Goal: Task Accomplishment & Management: Complete application form

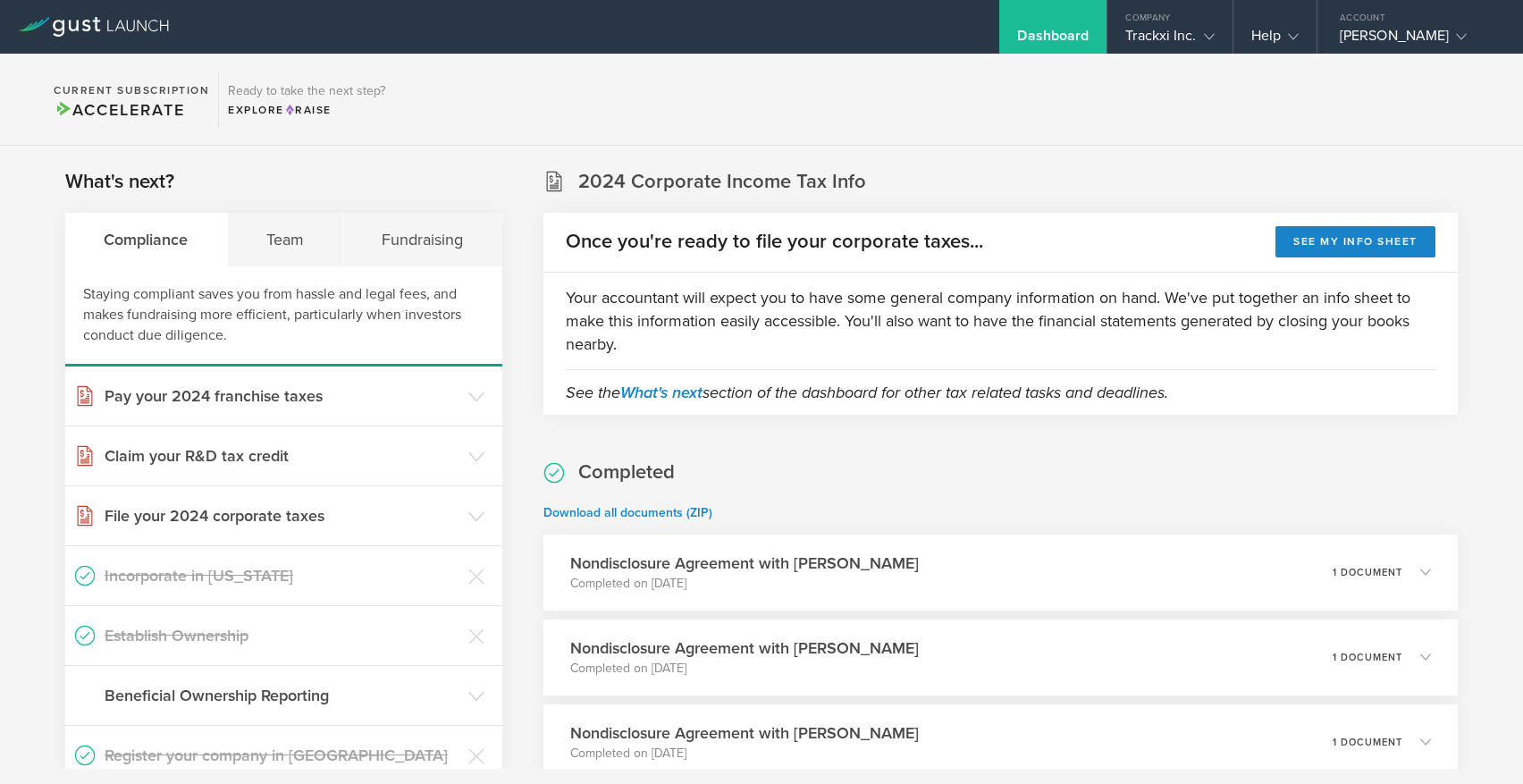
click at [1151, 32] on div "Trackxi Inc." at bounding box center [1170, 41] width 89 height 27
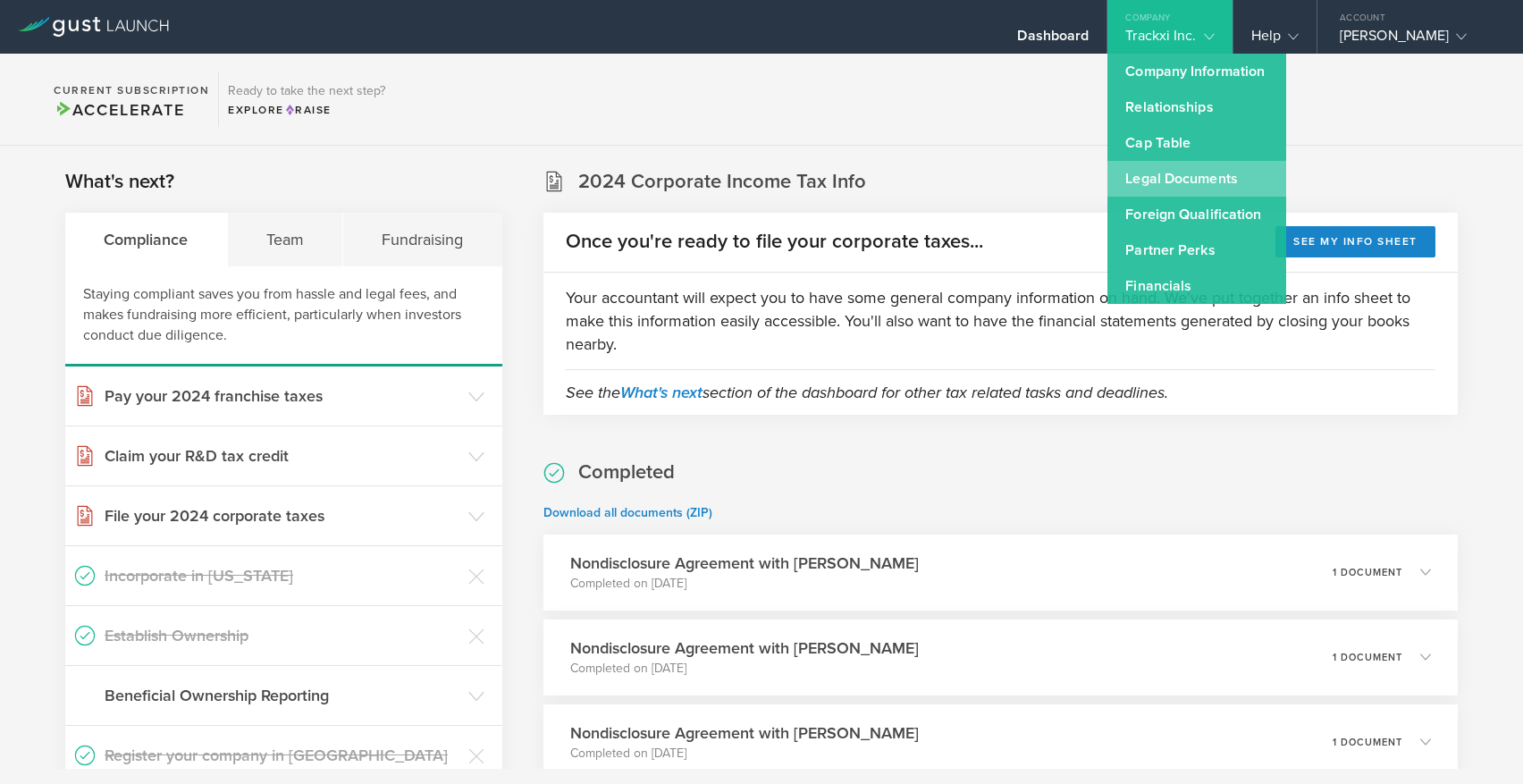
click at [1182, 180] on link "Legal Documents" at bounding box center [1196, 178] width 178 height 35
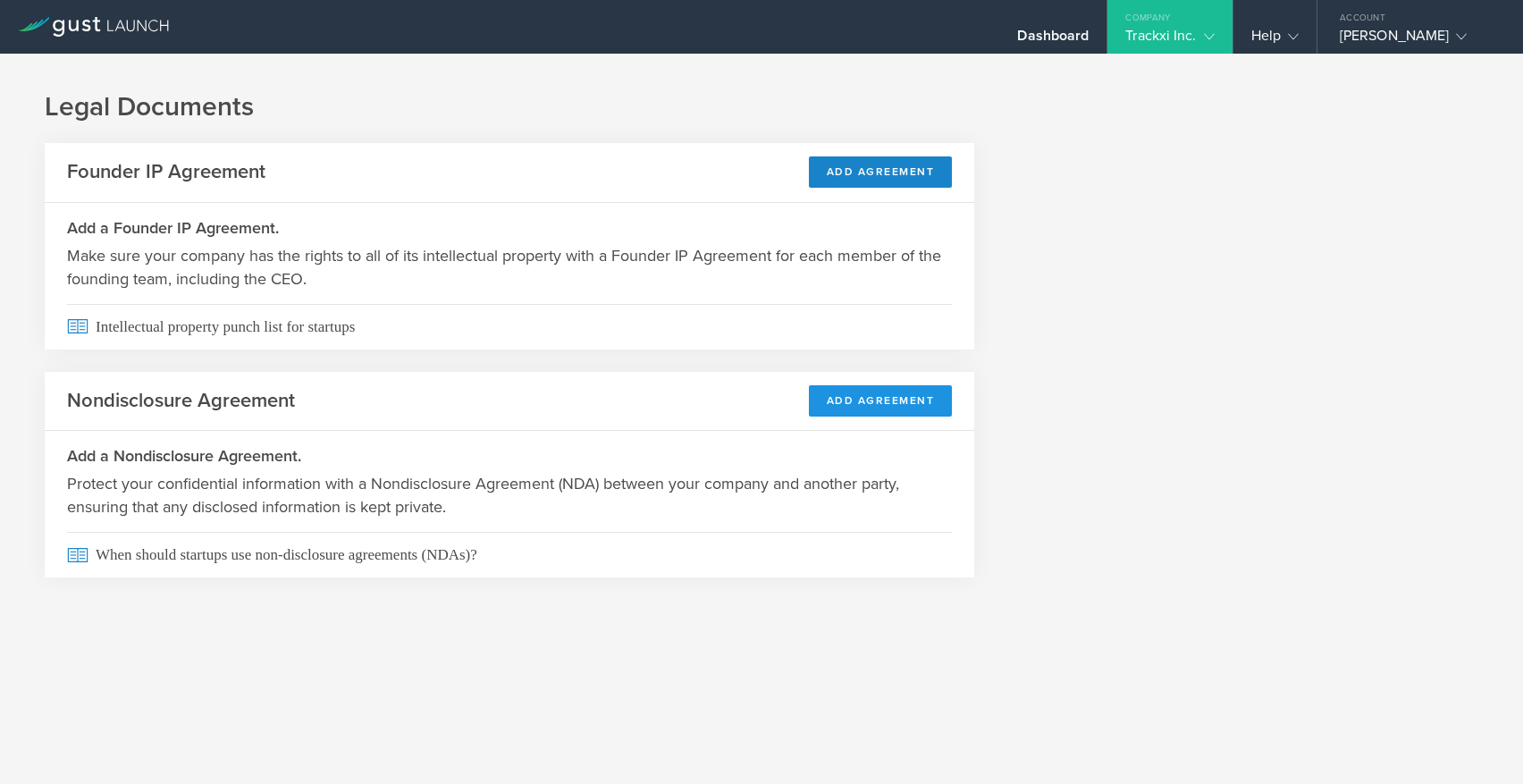
click at [880, 400] on button "Add Agreement" at bounding box center [880, 400] width 144 height 32
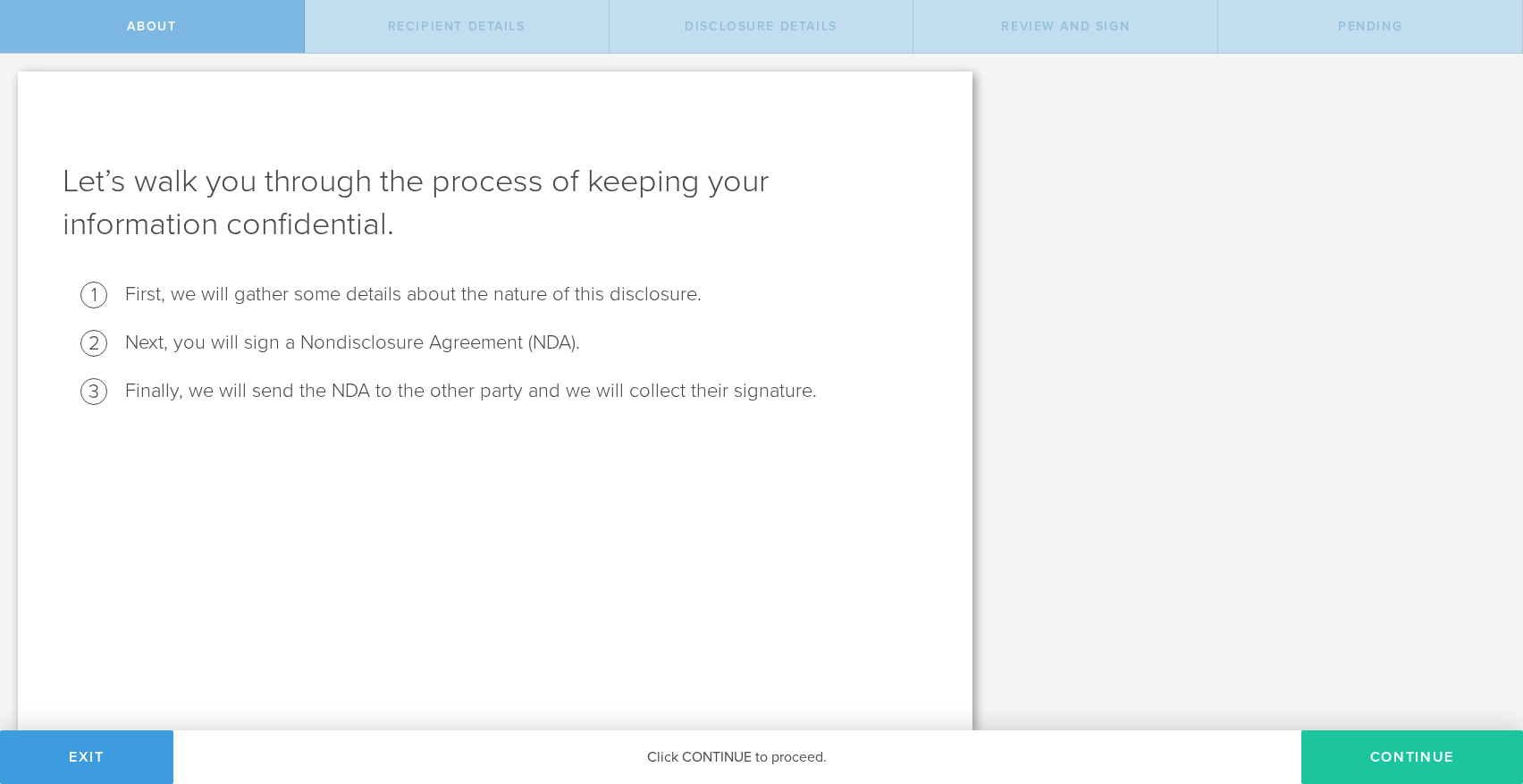
click at [1341, 750] on button "Continue" at bounding box center [1412, 757] width 222 height 53
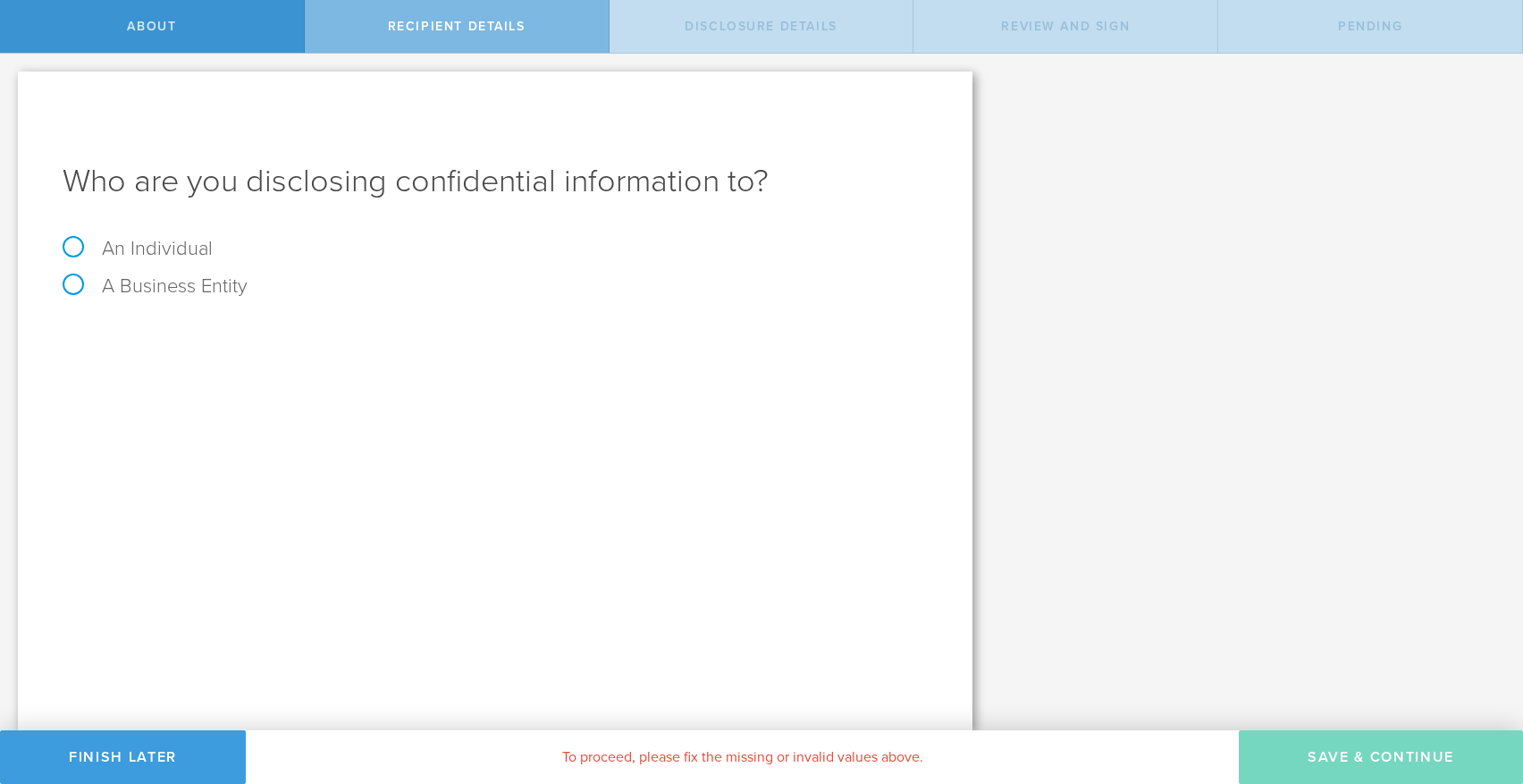
click at [175, 252] on label "An Individual" at bounding box center [138, 249] width 150 height 24
click at [12, 82] on input "An Individual" at bounding box center [5, 68] width 12 height 29
radio input "true"
click at [305, 392] on input "email" at bounding box center [558, 397] width 723 height 27
paste input "Aniroudh"
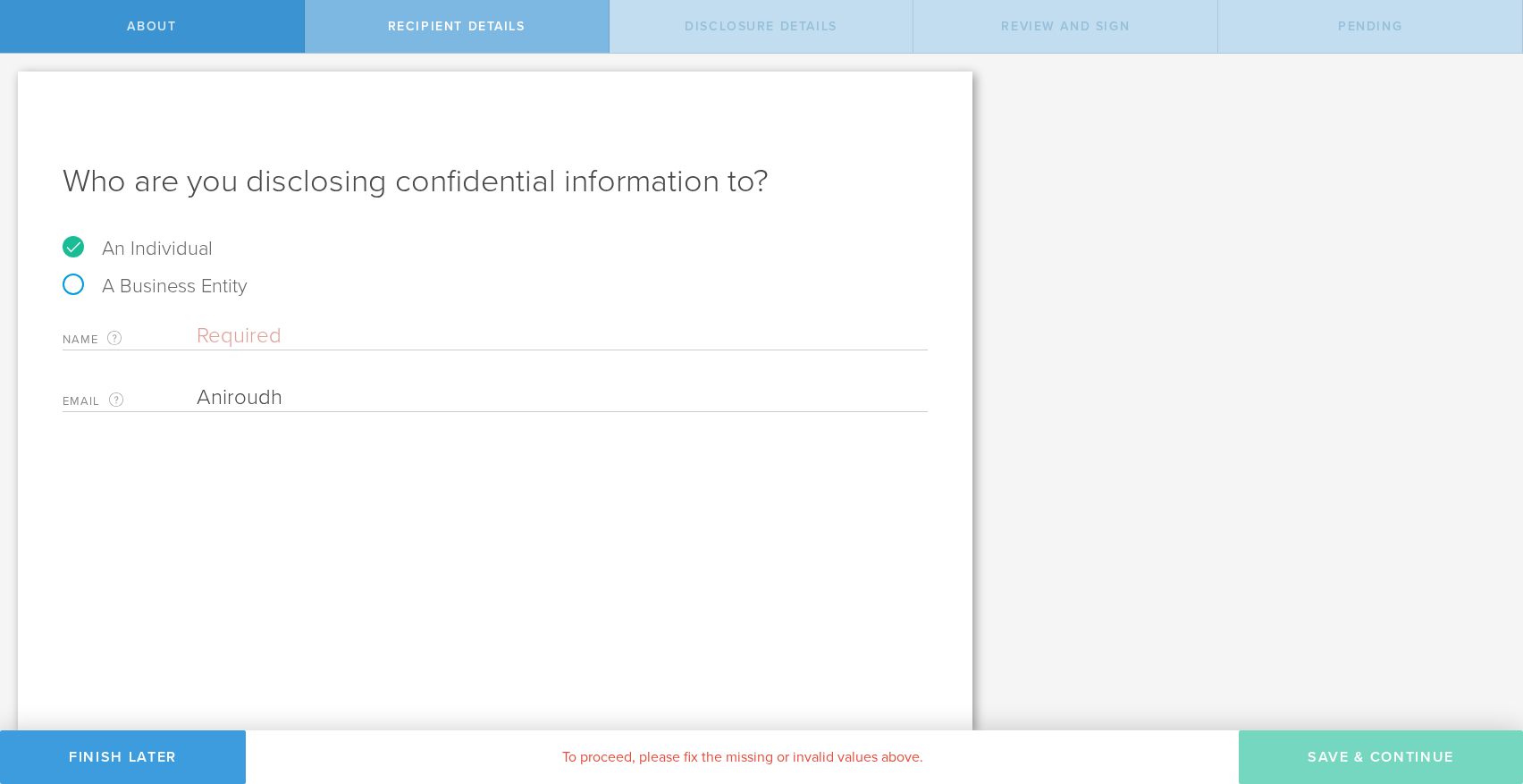
drag, startPoint x: 311, startPoint y: 396, endPoint x: 168, endPoint y: 396, distance: 143.0
click at [168, 396] on div "Email The email address of the person that you are disclosing confidential info…" at bounding box center [495, 394] width 866 height 36
type input "Aniroudh"
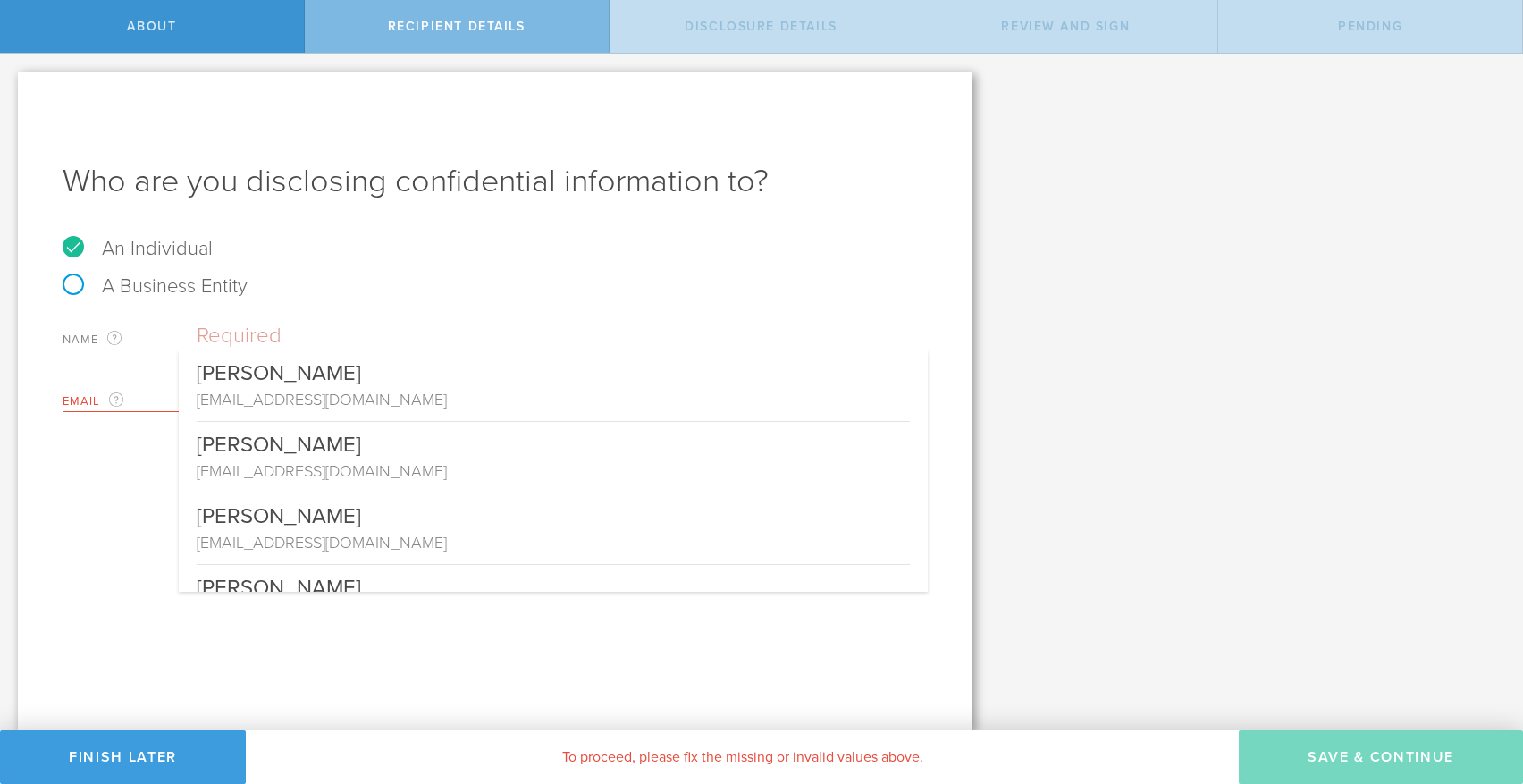
drag, startPoint x: 342, startPoint y: 336, endPoint x: 136, endPoint y: 332, distance: 206.0
click at [136, 332] on div "Name The first and last name of the person that you are disclosing confidential…" at bounding box center [495, 332] width 866 height 36
paste input "[PERSON_NAME]"
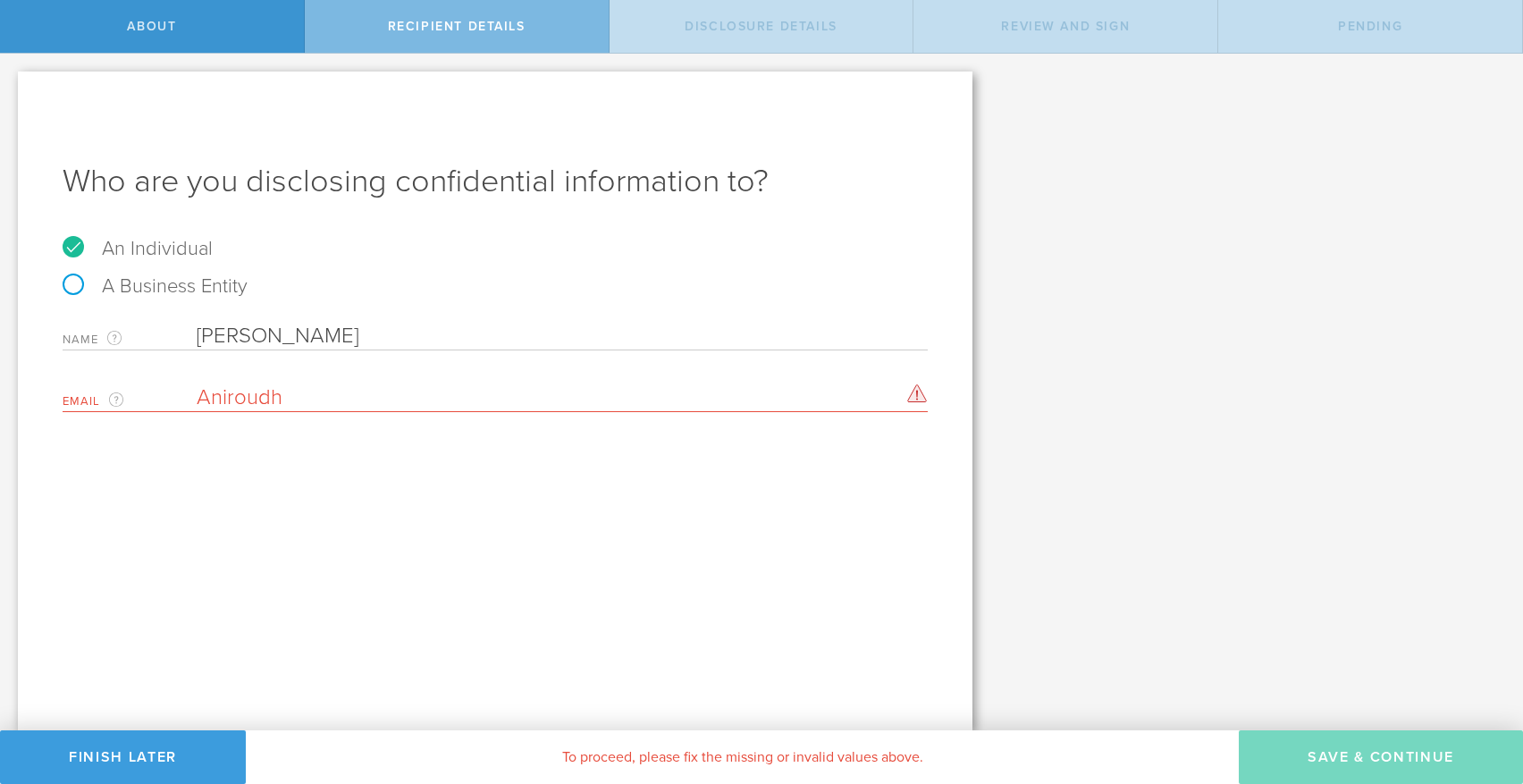
type input "[PERSON_NAME]"
click at [353, 389] on input "Aniroudh" at bounding box center [558, 397] width 723 height 27
drag, startPoint x: 379, startPoint y: 397, endPoint x: 189, endPoint y: 394, distance: 190.0
click at [189, 394] on div "Email The email address of the person that you are disclosing confidential info…" at bounding box center [495, 394] width 866 height 36
paste input "[EMAIL_ADDRESS][DOMAIN_NAME]"
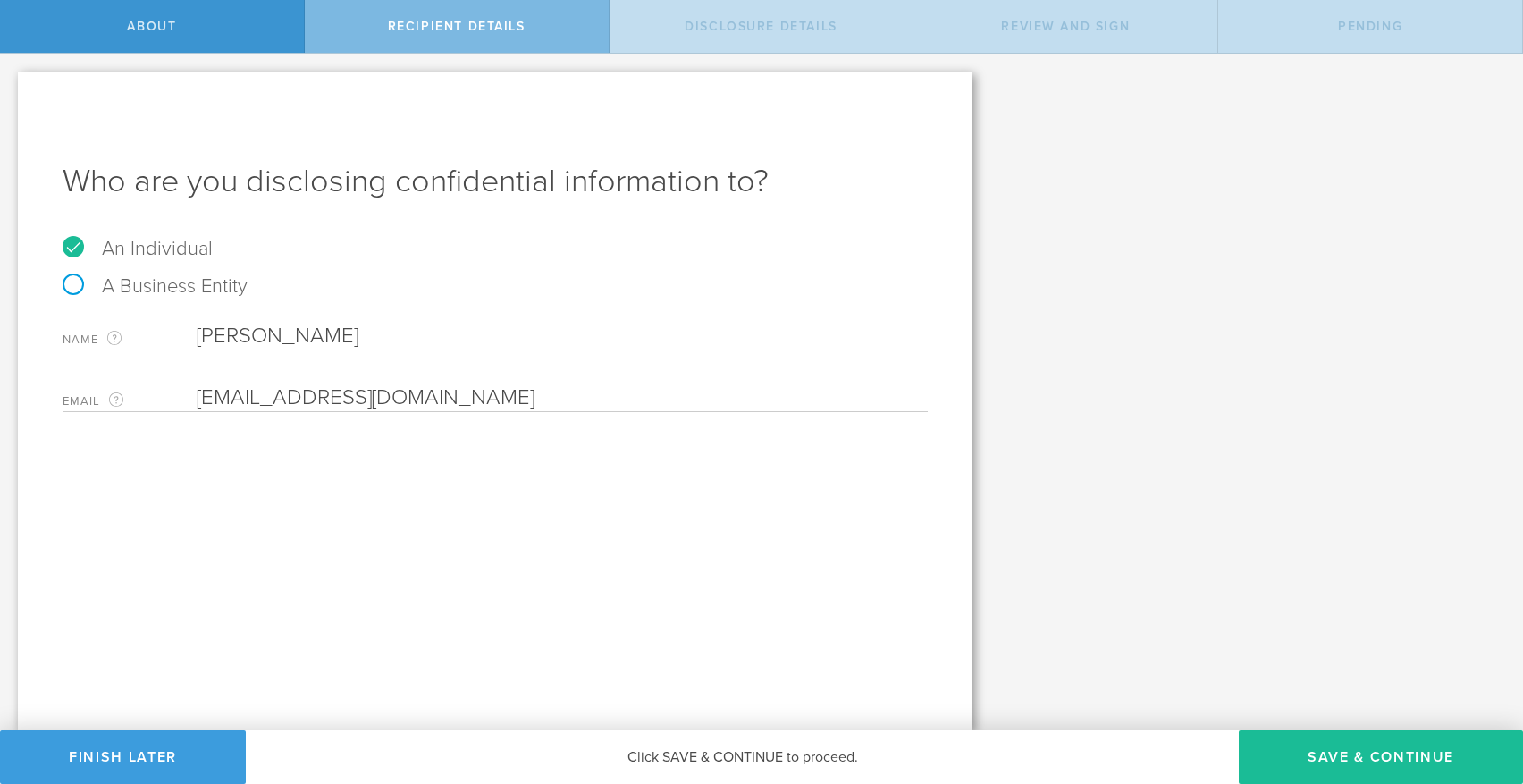
type input "[EMAIL_ADDRESS][DOMAIN_NAME]"
drag, startPoint x: 425, startPoint y: 492, endPoint x: 448, endPoint y: 496, distance: 23.3
click at [426, 492] on div "Who are you disclosing confidential information to? An Individual A Business En…" at bounding box center [495, 401] width 954 height 659
click at [1314, 751] on button "Save & Continue" at bounding box center [1381, 757] width 284 height 53
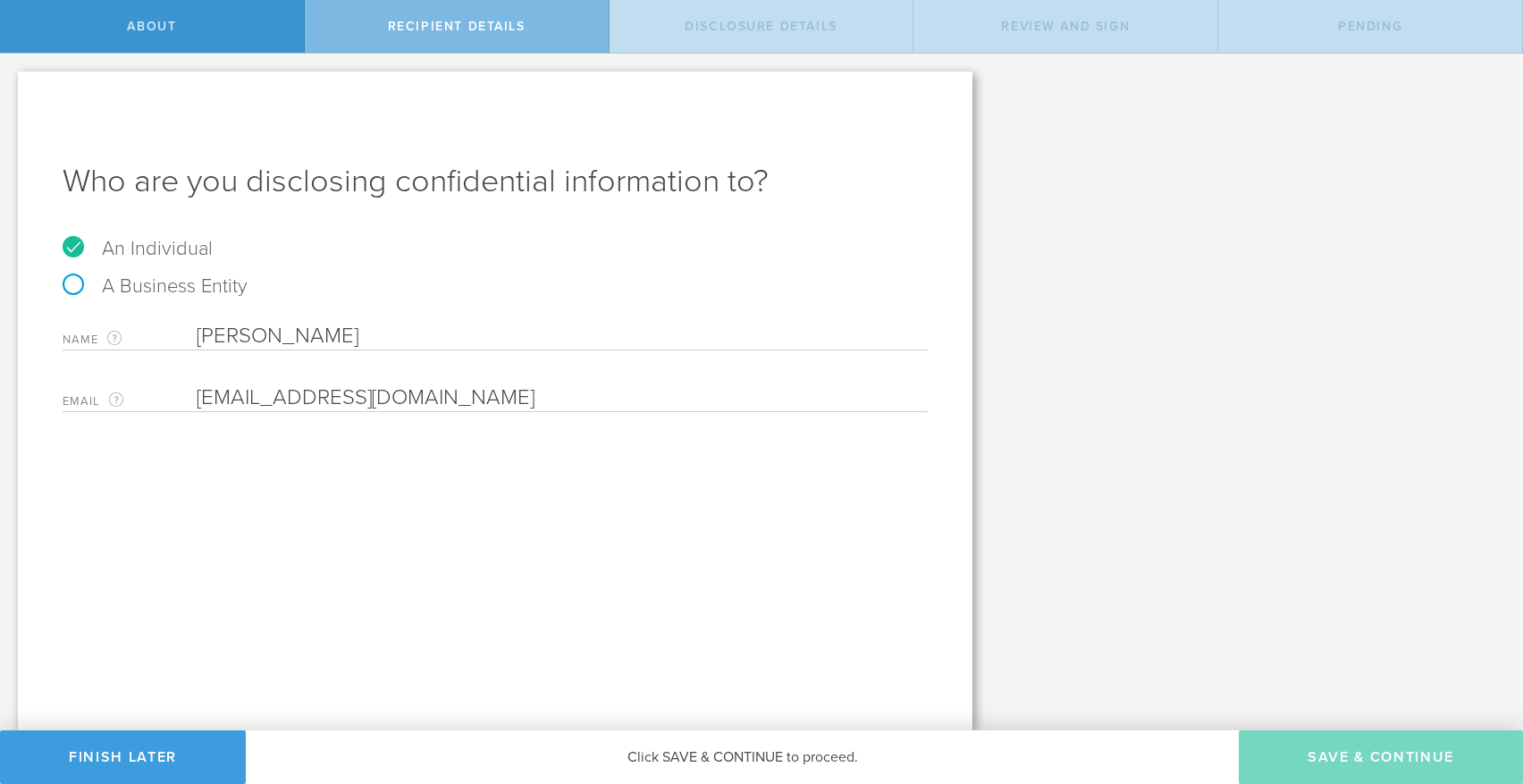
select select "string:5 years"
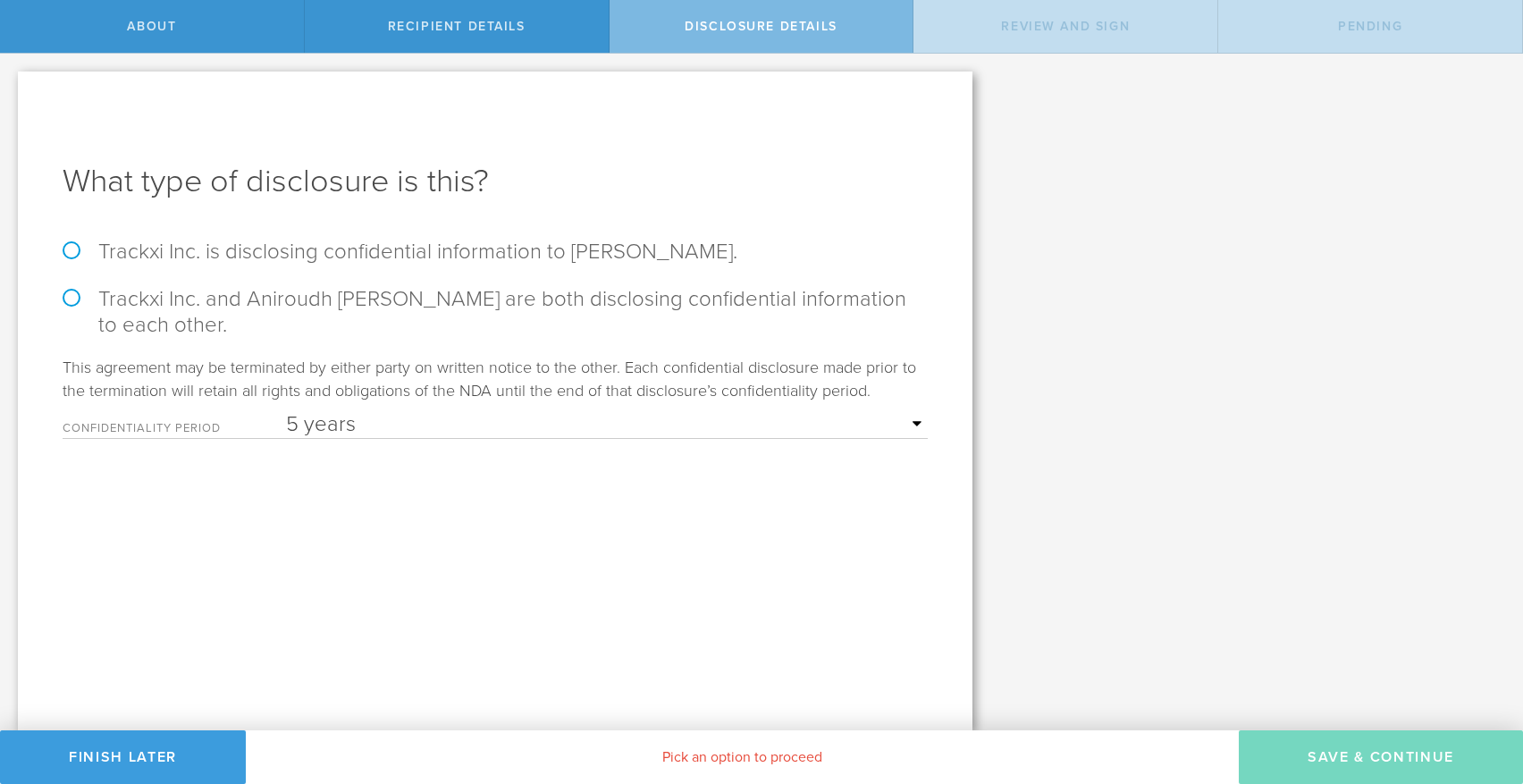
click at [263, 260] on label "Trackxi Inc. is disclosing confidential information to Aniroudh Ramesh." at bounding box center [495, 252] width 866 height 26
click at [12, 91] on input "Trackxi Inc. is disclosing confidential information to Aniroudh Ramesh." at bounding box center [5, 72] width 12 height 37
radio input "true"
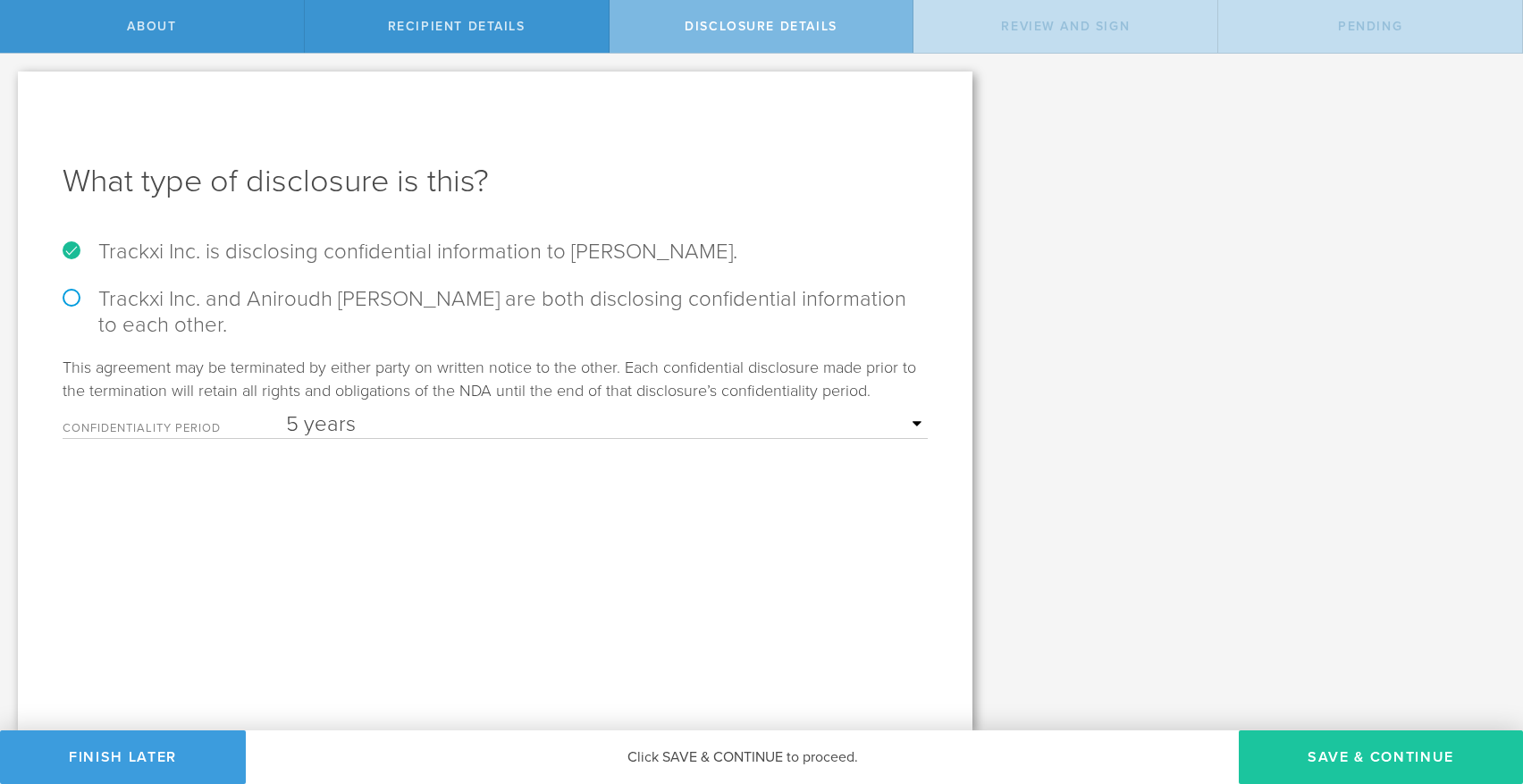
click at [1344, 753] on button "Save & Continue" at bounding box center [1381, 757] width 284 height 53
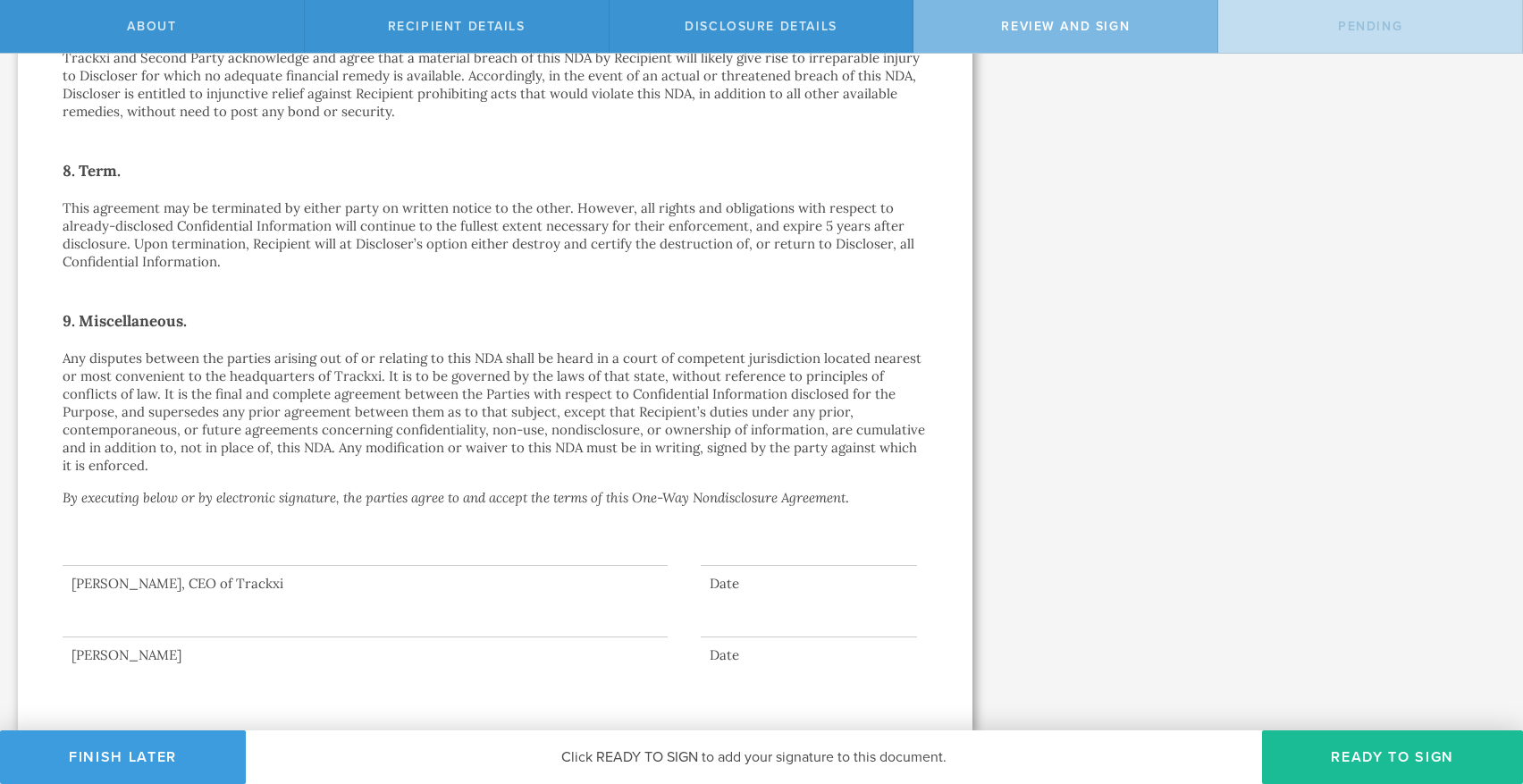
scroll to position [1253, 0]
click at [1332, 753] on button "Ready to Sign" at bounding box center [1393, 757] width 261 height 53
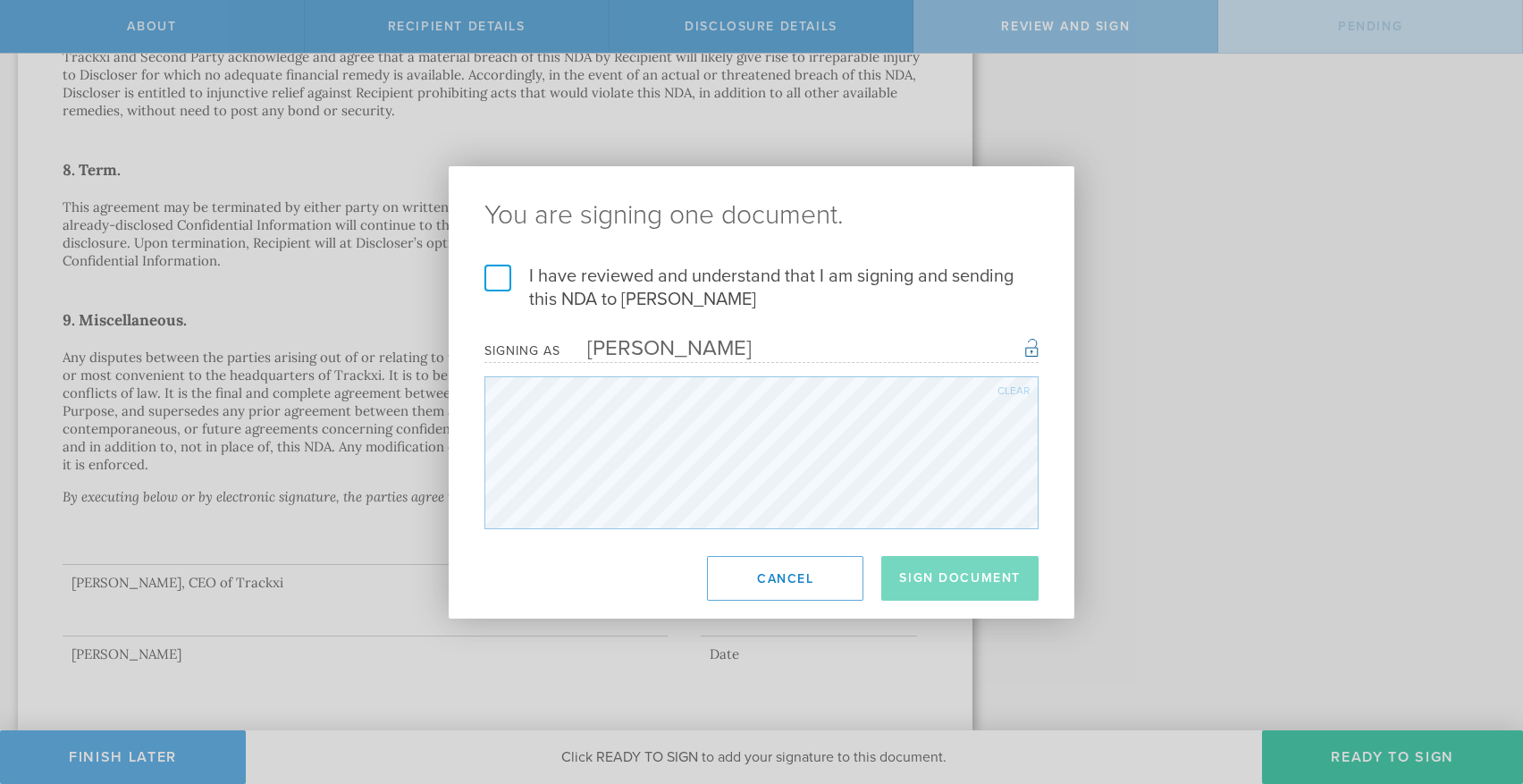
click at [495, 282] on label "I have reviewed and understand that I am signing and sending this NDA to Anirou…" at bounding box center [762, 287] width 554 height 46
click at [0, 0] on input "I have reviewed and understand that I am signing and sending this NDA to Anirou…" at bounding box center [0, 0] width 0 height 0
click at [932, 581] on button "Sign Document" at bounding box center [960, 578] width 158 height 44
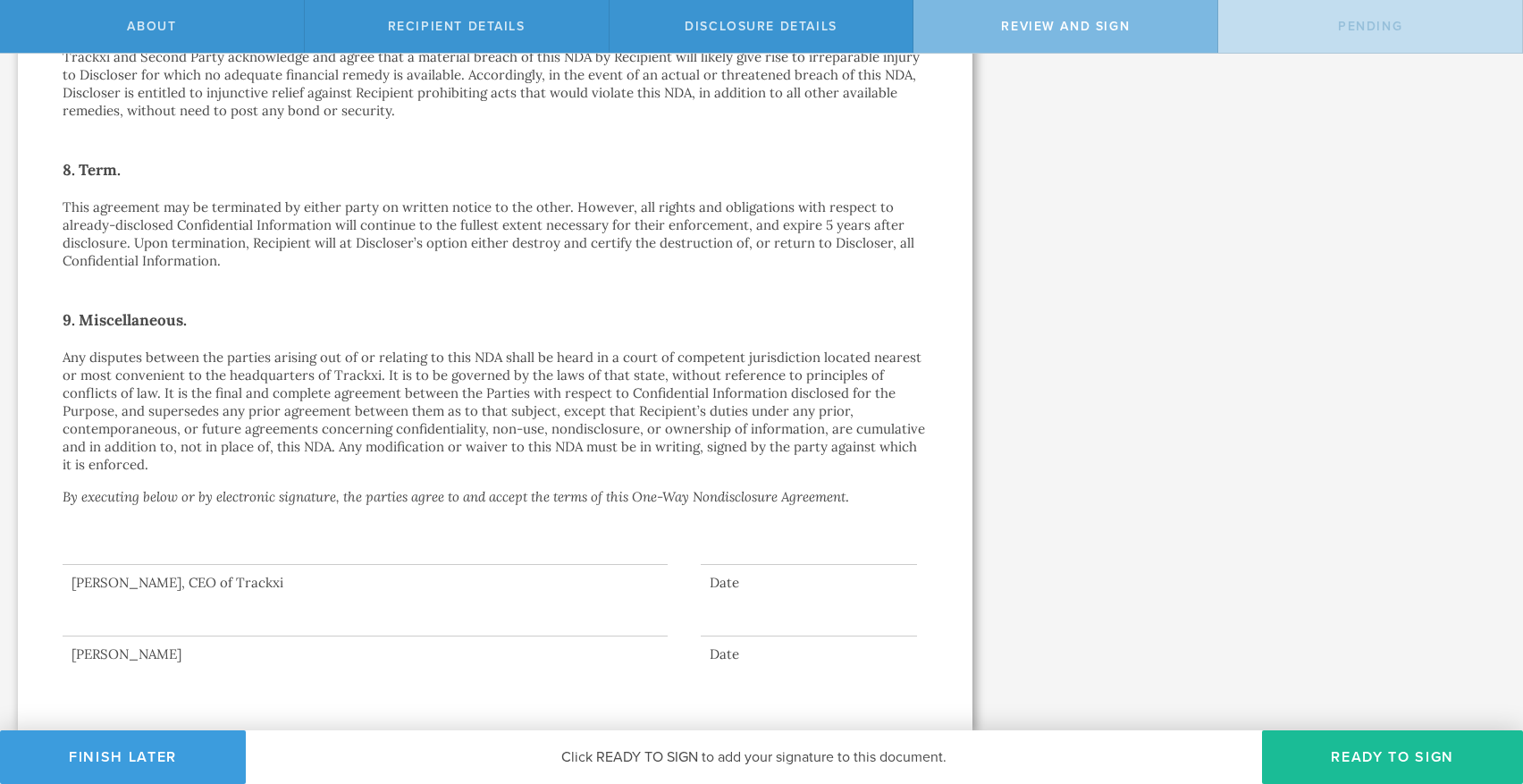
scroll to position [0, 0]
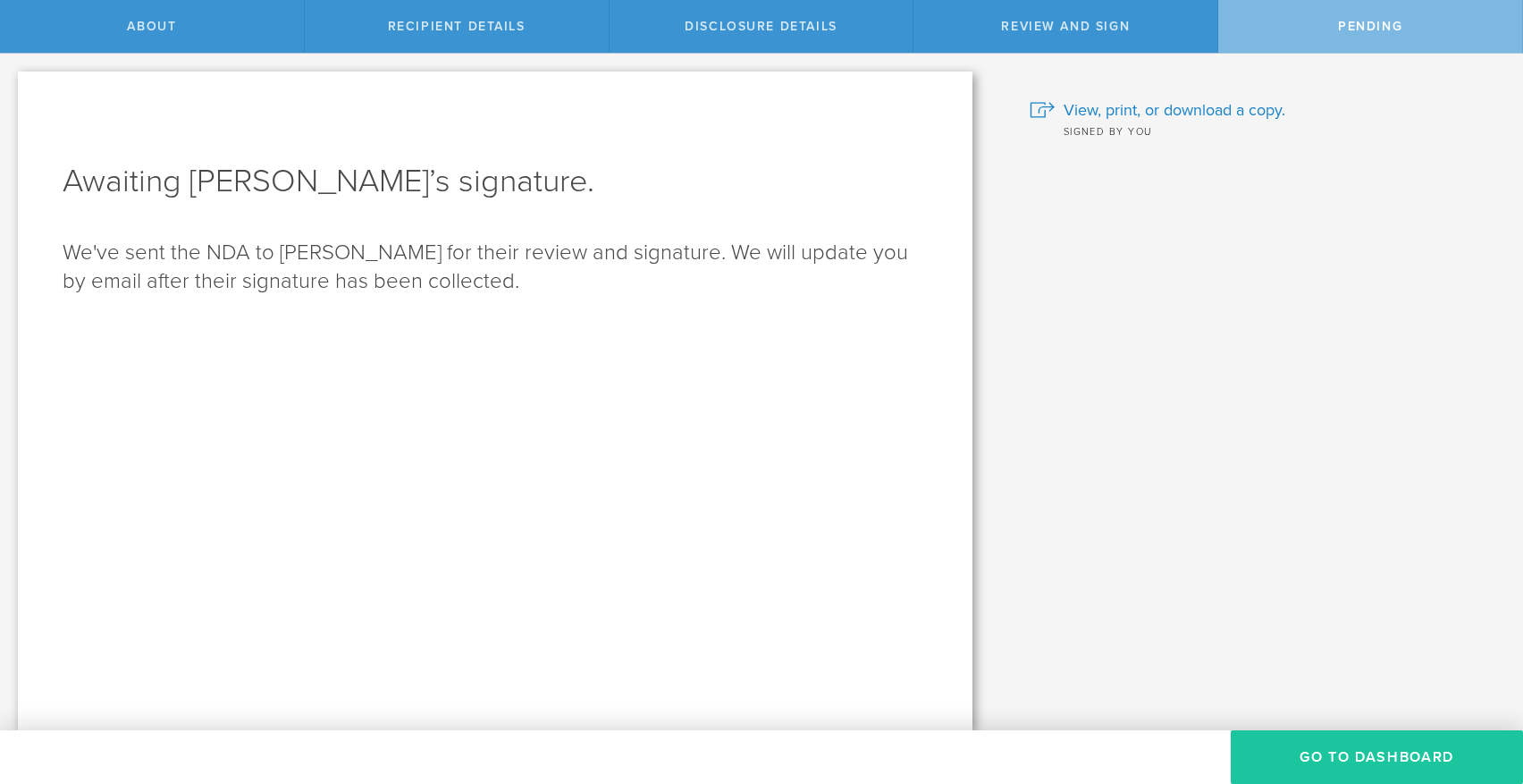
click at [1359, 760] on button "Go to dashboard" at bounding box center [1376, 757] width 292 height 53
